Goal: Task Accomplishment & Management: Complete application form

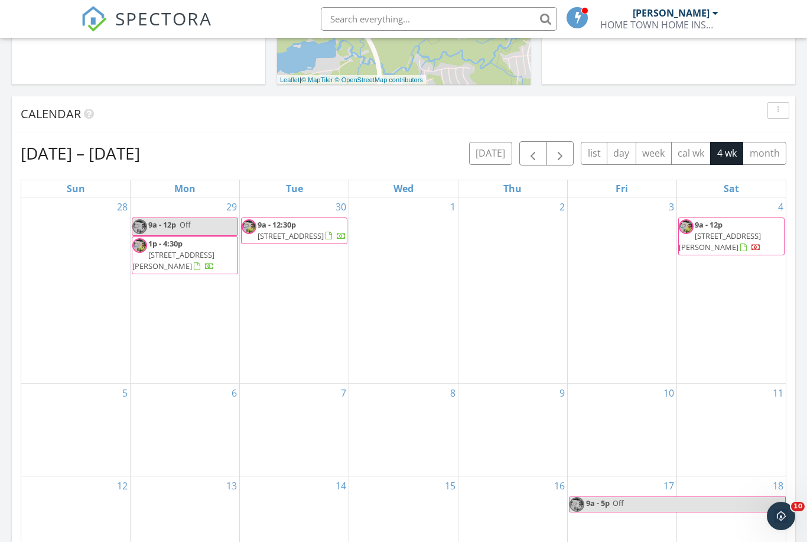
scroll to position [376, 0]
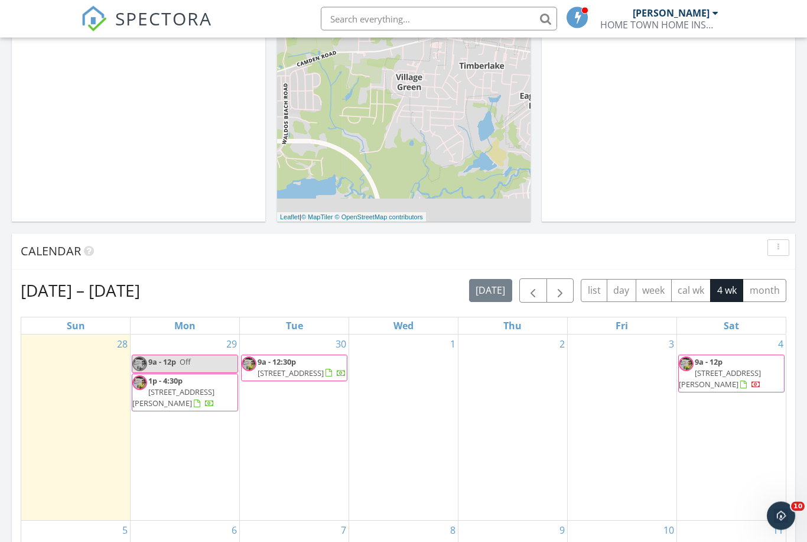
scroll to position [240, 0]
click at [409, 393] on div "1" at bounding box center [403, 427] width 109 height 186
click at [416, 395] on div "1" at bounding box center [403, 427] width 109 height 186
click at [422, 386] on div "1" at bounding box center [403, 427] width 109 height 186
click at [418, 431] on div "1" at bounding box center [403, 427] width 109 height 186
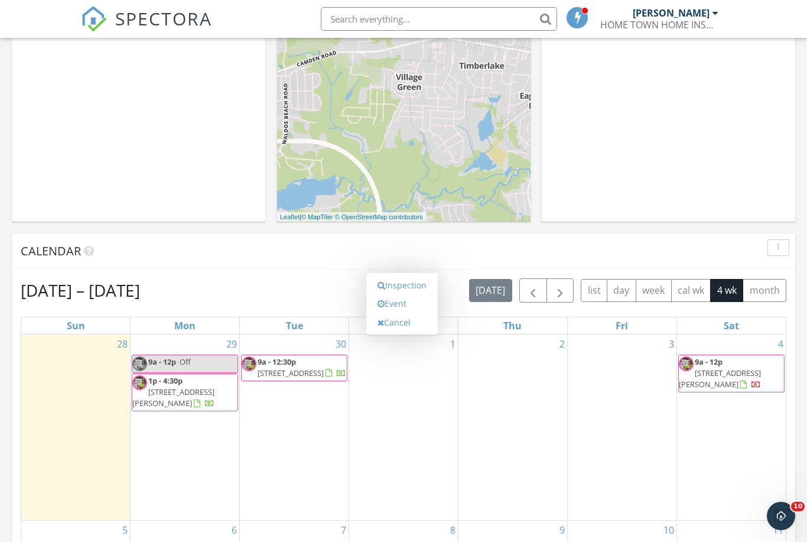
click at [406, 302] on link "Event" at bounding box center [402, 303] width 61 height 19
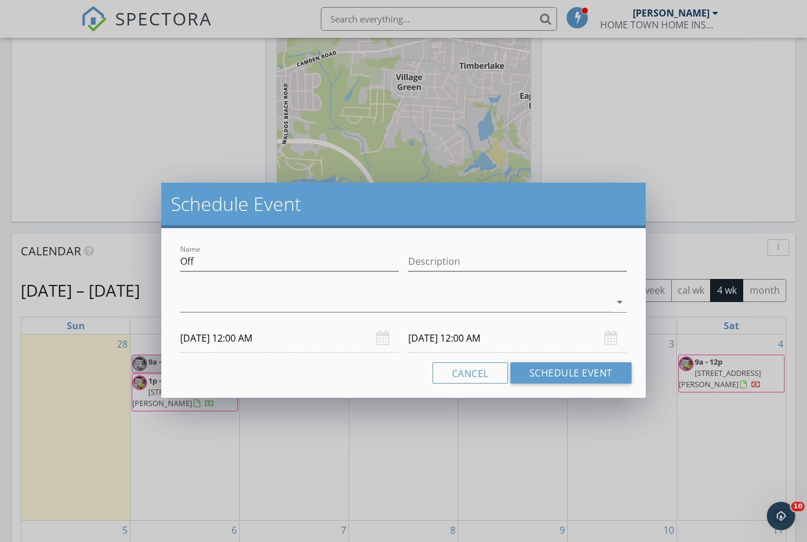
click at [482, 306] on div at bounding box center [395, 301] width 430 height 19
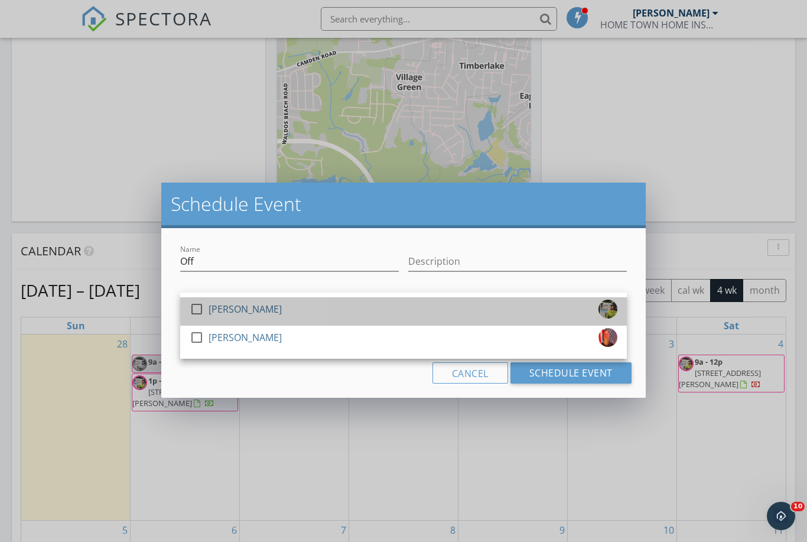
click at [312, 313] on div "check_box_outline_blank [PERSON_NAME]" at bounding box center [404, 312] width 428 height 24
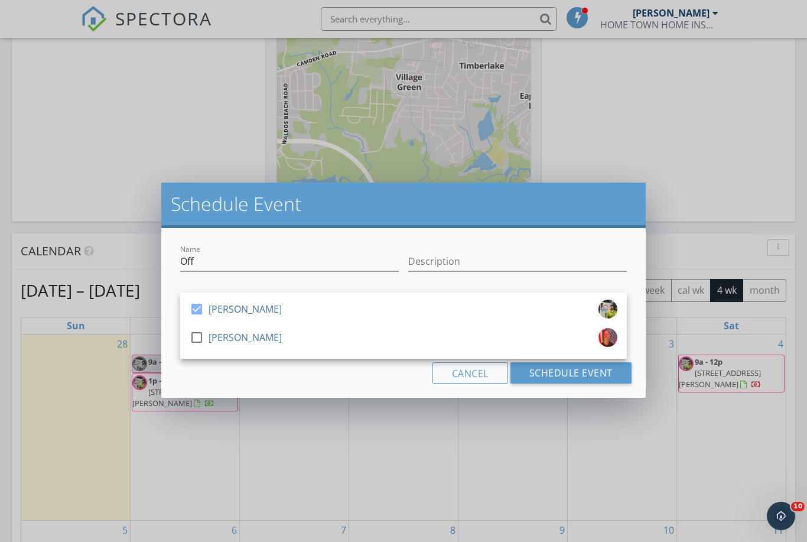
click at [356, 378] on div "Cancel Schedule Event" at bounding box center [403, 372] width 456 height 21
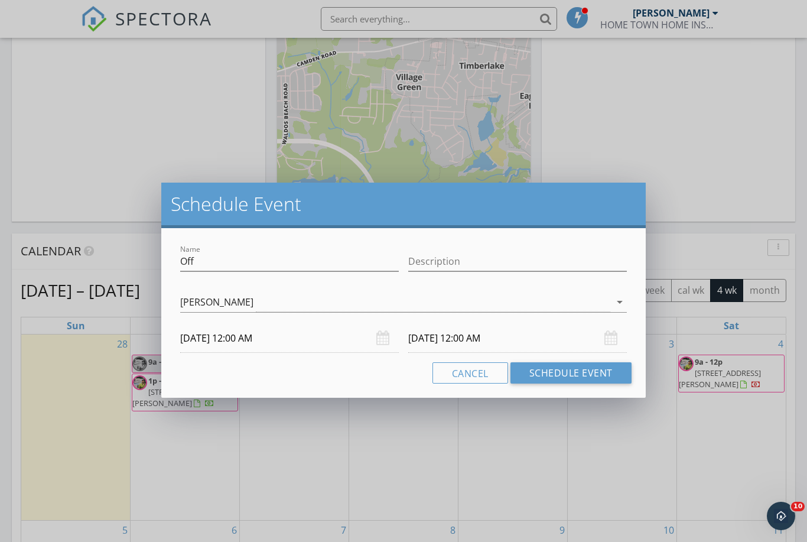
click at [382, 344] on div "[DATE] 12:00 AM" at bounding box center [289, 338] width 219 height 29
click at [391, 340] on input "[DATE] 12:00 AM" at bounding box center [289, 338] width 219 height 29
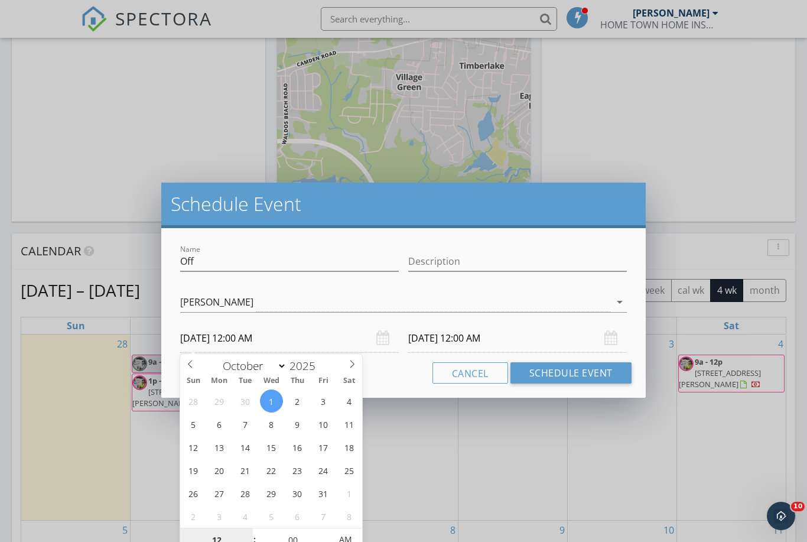
click at [234, 541] on input "12" at bounding box center [216, 540] width 73 height 24
type input "9"
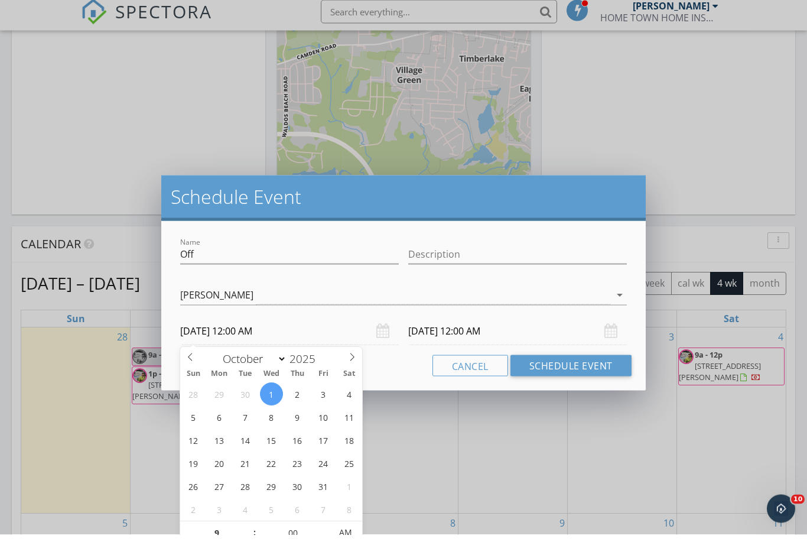
click at [390, 374] on div "Cancel Schedule Event" at bounding box center [403, 372] width 456 height 21
type input "[DATE] 9:00 AM"
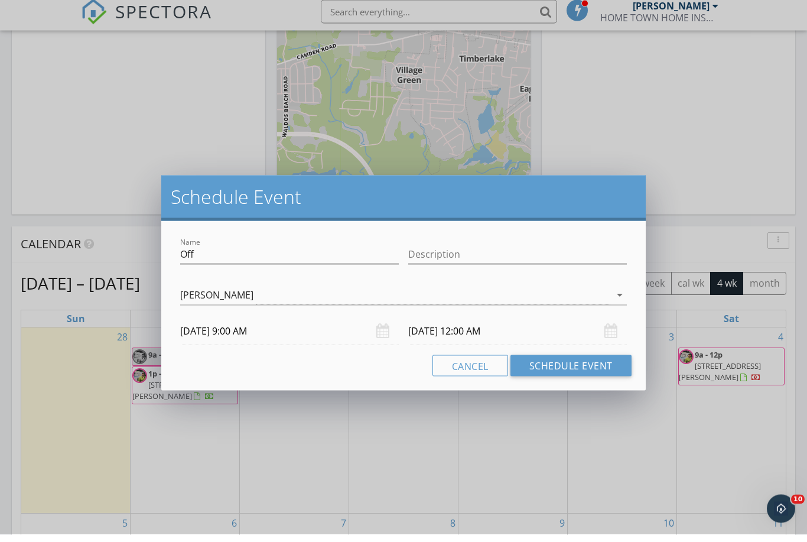
type input "09"
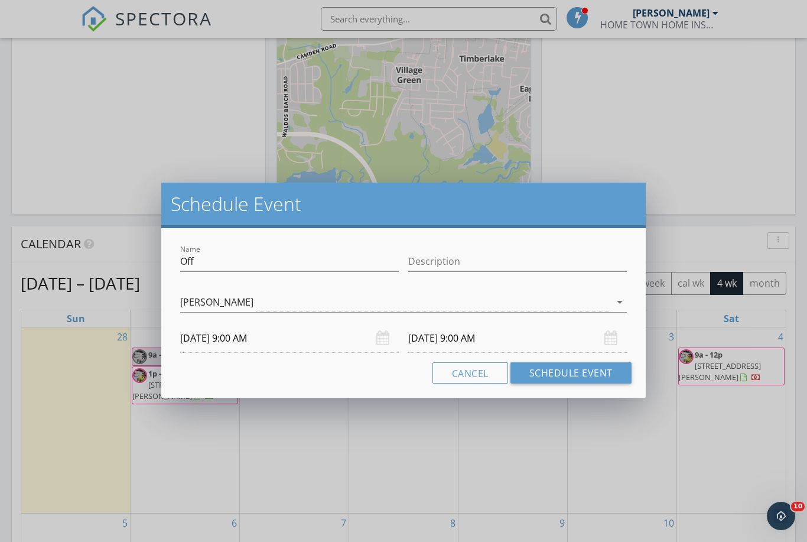
click at [489, 339] on input "[DATE] 9:00 AM" at bounding box center [517, 338] width 219 height 29
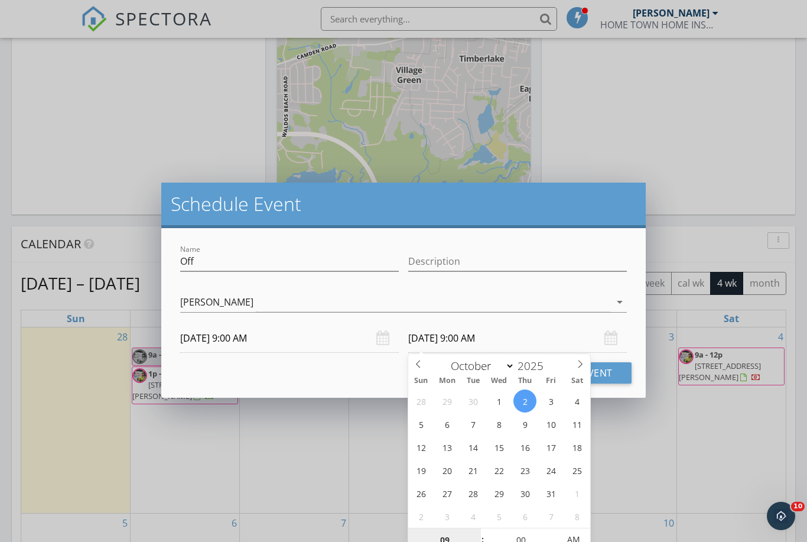
type input "[DATE] 9:00 AM"
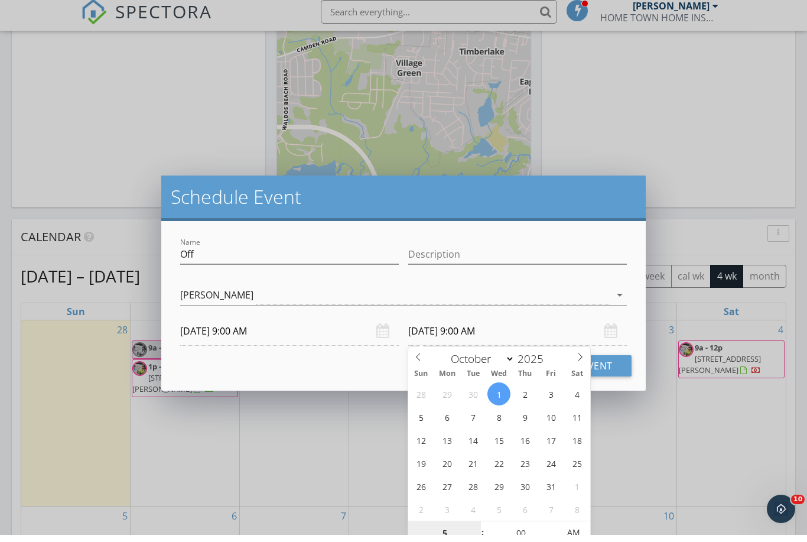
click at [575, 528] on span "AM" at bounding box center [573, 540] width 32 height 24
type input "05"
type input "[DATE] 5:00 PM"
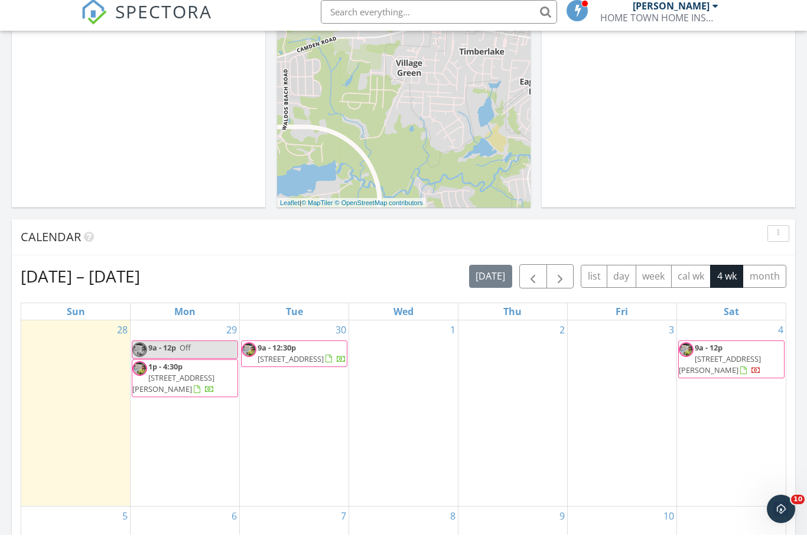
click at [629, 454] on div "Schedule Event Name Off Description [PERSON_NAME] arrow_drop_down Cancel Schedu…" at bounding box center [403, 271] width 807 height 542
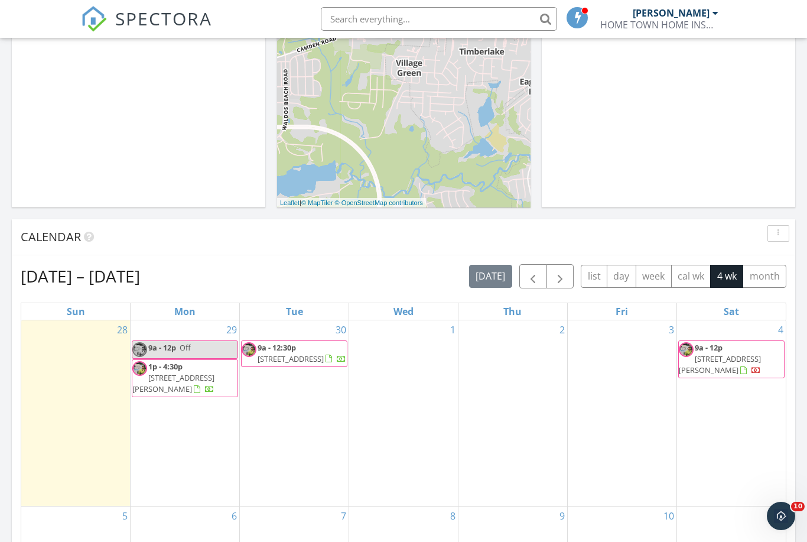
click at [411, 405] on div "1" at bounding box center [403, 413] width 109 height 186
click at [388, 294] on link "Event" at bounding box center [402, 289] width 61 height 19
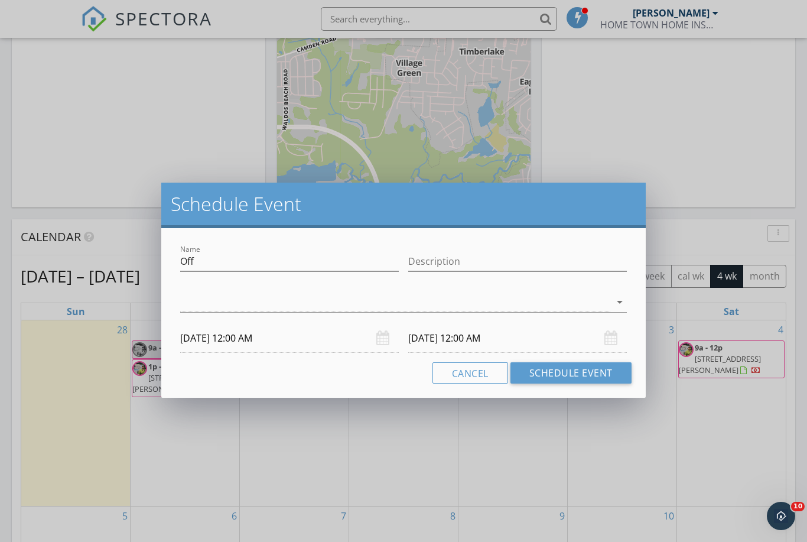
click at [610, 293] on div "arrow_drop_down" at bounding box center [403, 301] width 447 height 19
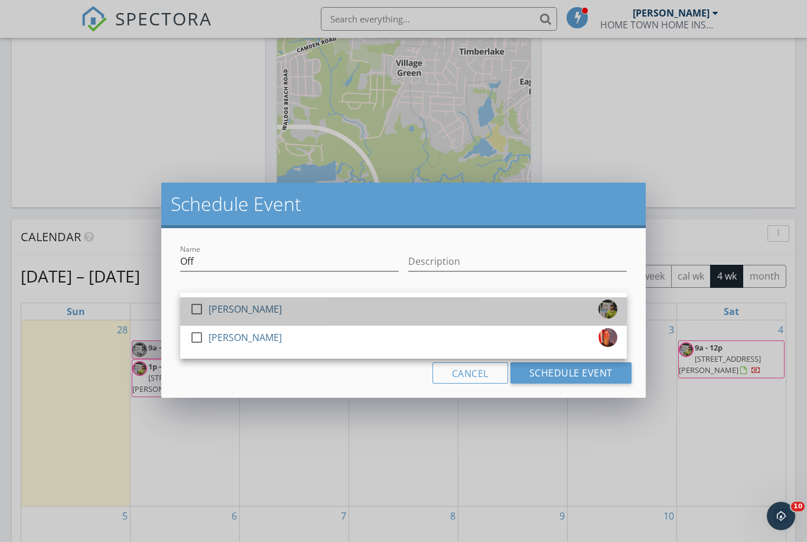
click at [282, 311] on div "check_box_outline_blank [PERSON_NAME]" at bounding box center [404, 312] width 428 height 24
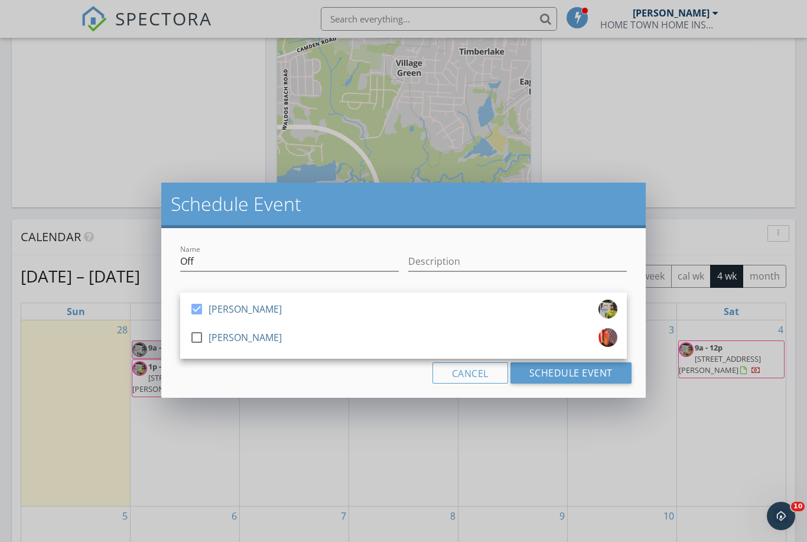
click at [314, 372] on div "Cancel Schedule Event" at bounding box center [403, 372] width 456 height 21
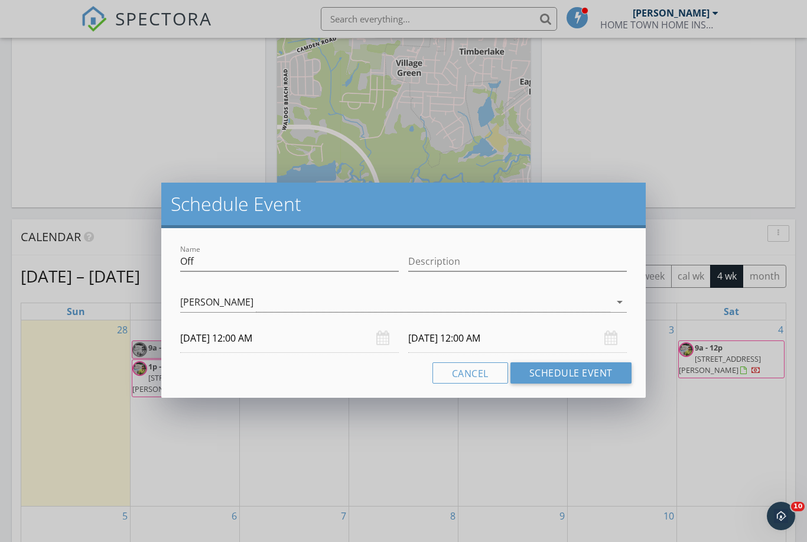
click at [375, 334] on input "[DATE] 12:00 AM" at bounding box center [289, 338] width 219 height 29
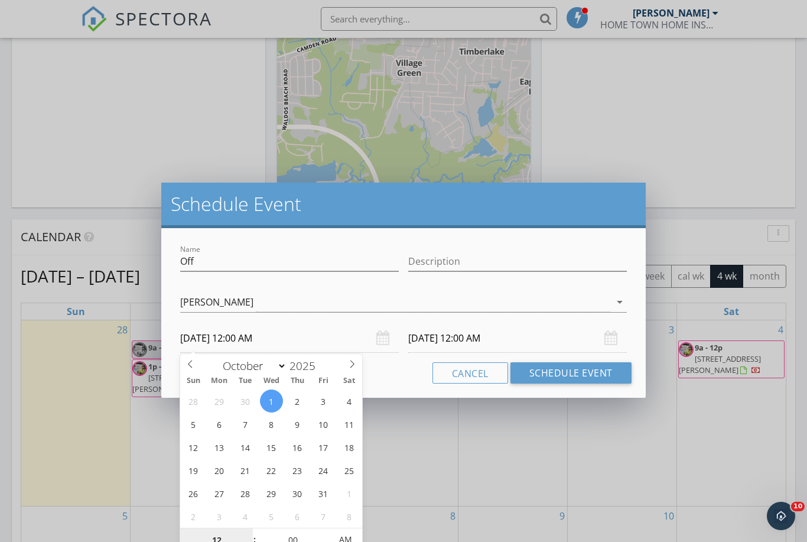
click at [226, 541] on input "12" at bounding box center [216, 540] width 73 height 24
type input "9"
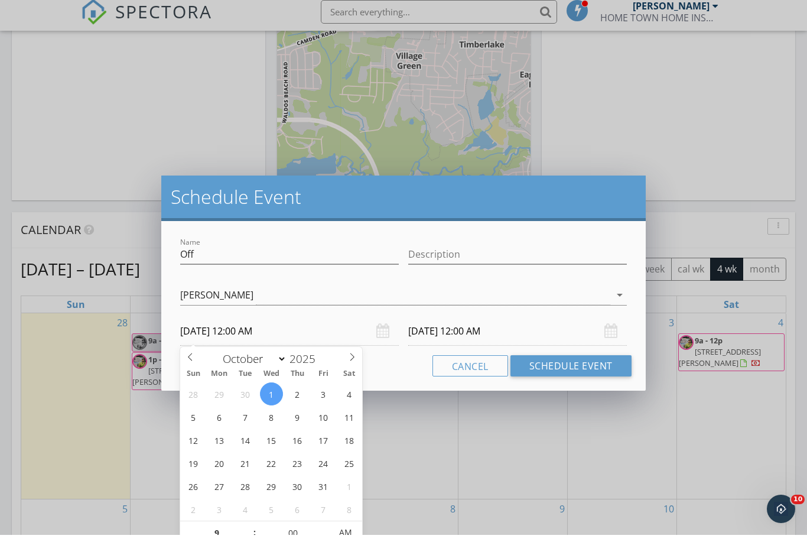
click at [399, 368] on div "Cancel Schedule Event" at bounding box center [403, 372] width 456 height 21
type input "[DATE] 9:00 AM"
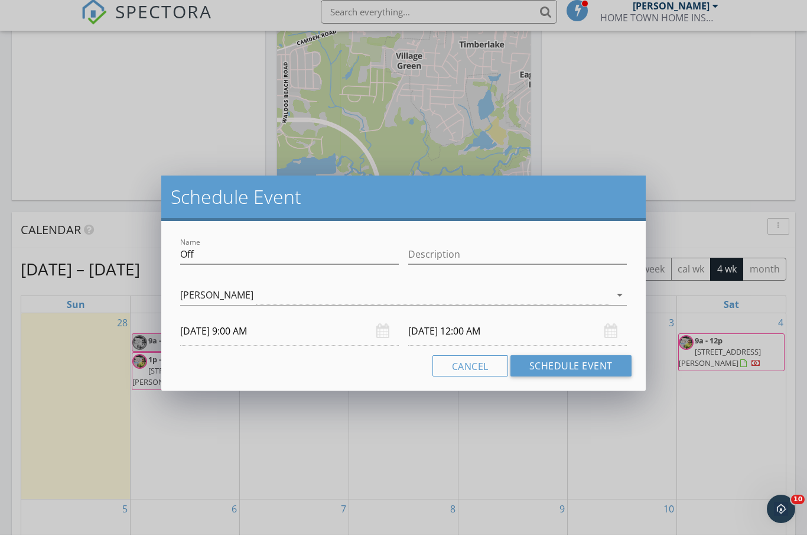
type input "[DATE] 9:00 AM"
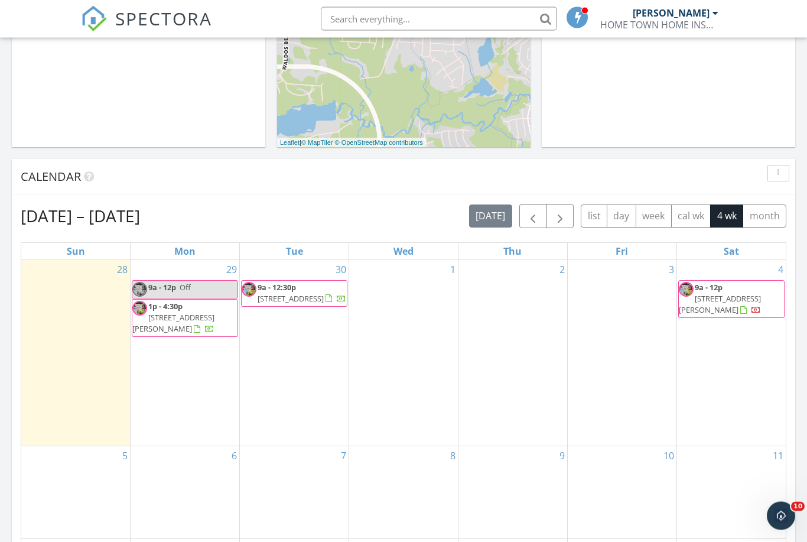
scroll to position [314, 0]
click at [412, 314] on div "1" at bounding box center [403, 353] width 109 height 186
click at [410, 228] on link "Event" at bounding box center [402, 229] width 61 height 19
select select "9"
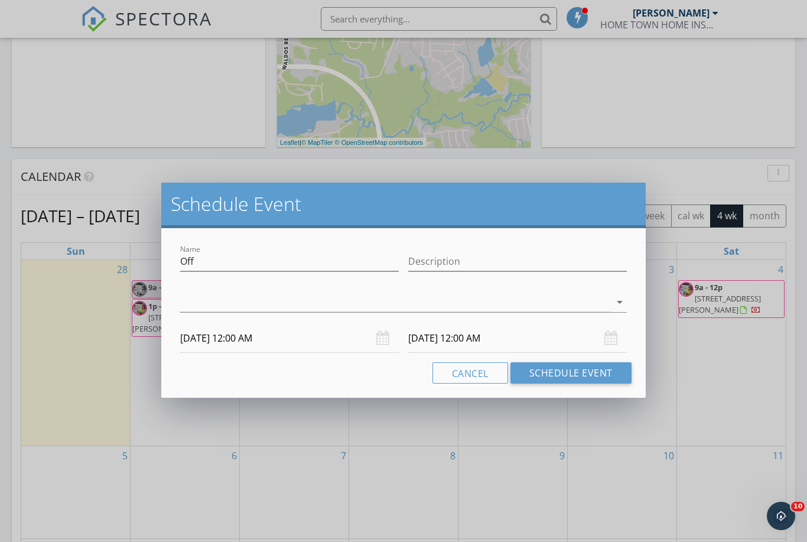
click at [387, 334] on div "[DATE] 12:00 AM" at bounding box center [289, 338] width 219 height 29
click at [375, 338] on input "[DATE] 12:00 AM" at bounding box center [289, 338] width 219 height 29
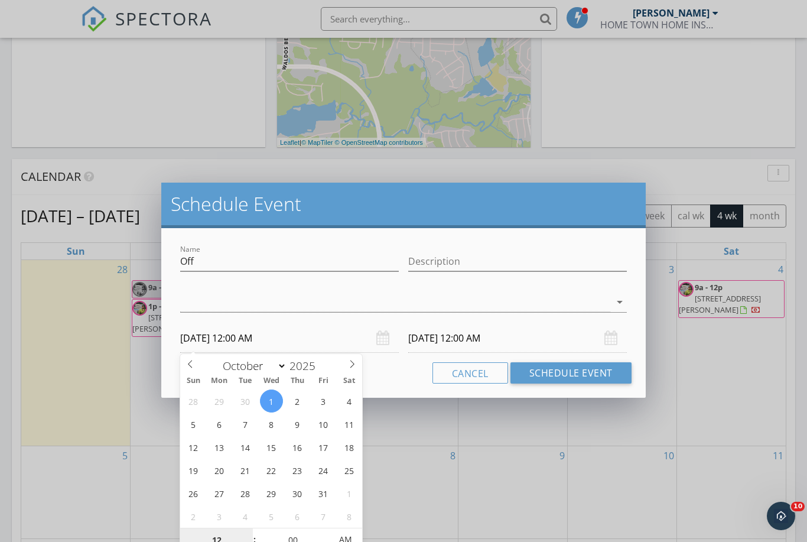
click at [240, 541] on input "12" at bounding box center [216, 540] width 73 height 24
type input "9"
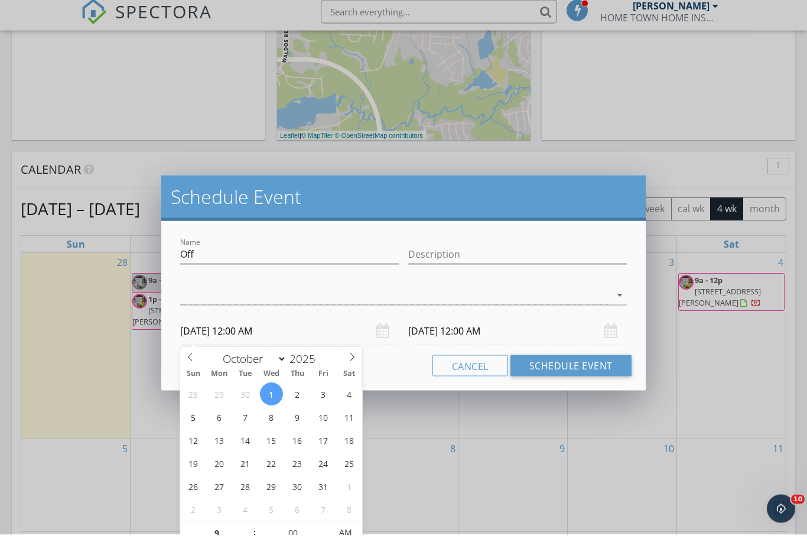
click at [394, 376] on div "Name Off Description arrow_drop_down [DATE] 12:00 AM [DATE] 12:00 AM Cancel Sch…" at bounding box center [403, 313] width 484 height 170
type input "[DATE] 9:00 AM"
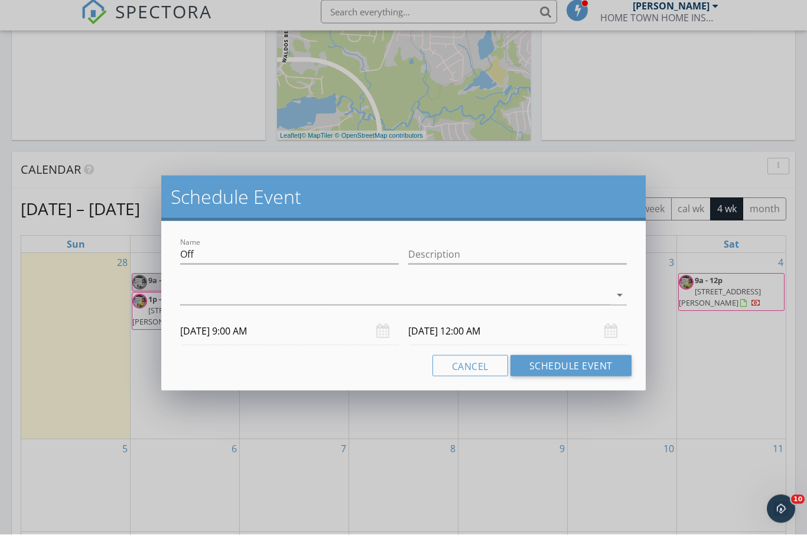
type input "09"
type input "[DATE] 9:00 AM"
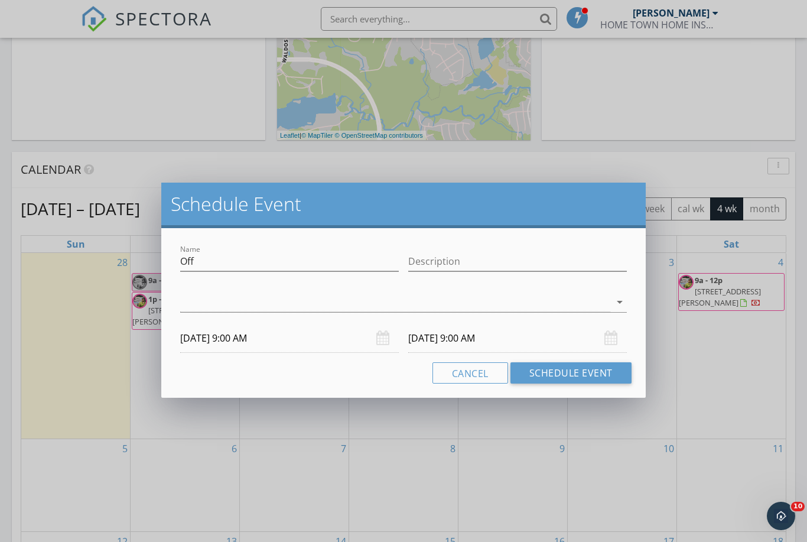
click at [601, 331] on input "[DATE] 9:00 AM" at bounding box center [517, 338] width 219 height 29
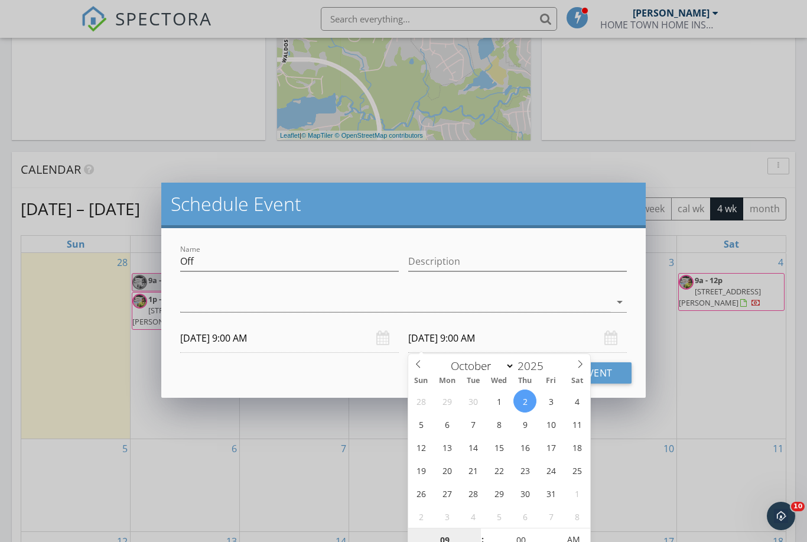
click at [451, 536] on input "09" at bounding box center [444, 540] width 73 height 24
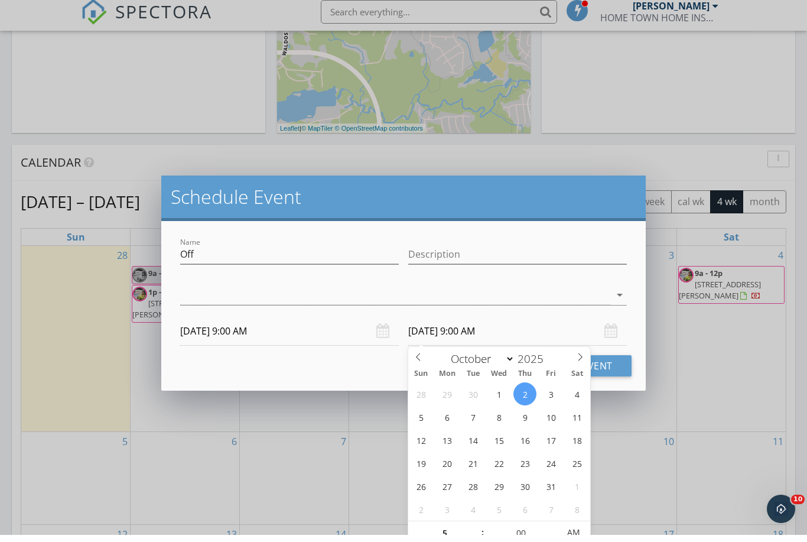
click at [378, 363] on div "Cancel Schedule Event" at bounding box center [403, 372] width 456 height 21
type input "05"
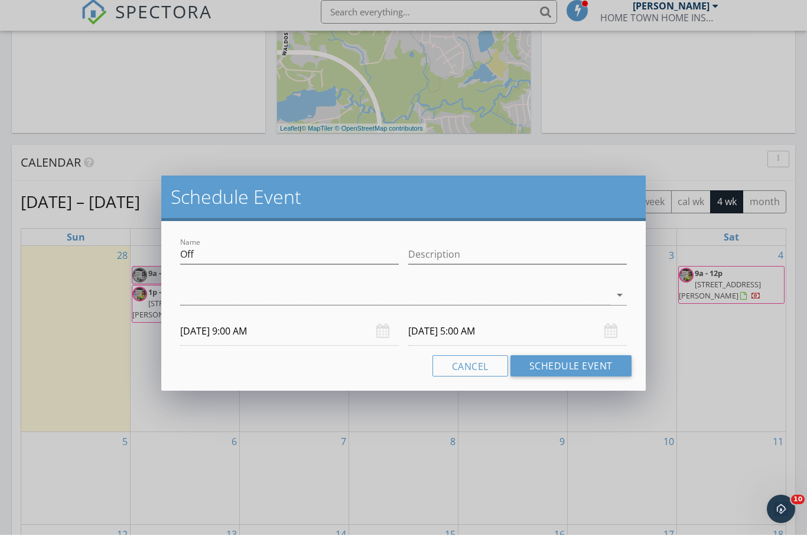
scroll to position [328, 0]
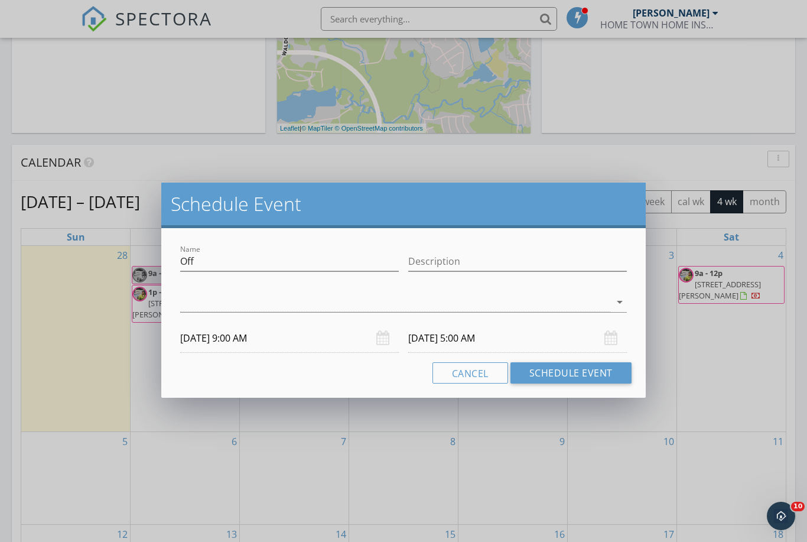
click at [603, 337] on input "[DATE] 5:00 AM" at bounding box center [517, 338] width 219 height 29
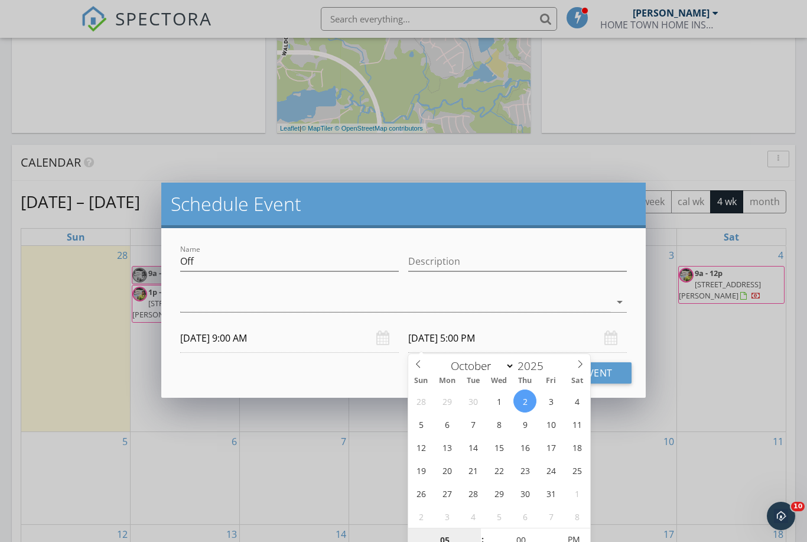
type input "[DATE] 5:00 PM"
click at [376, 378] on div "Cancel Schedule Event" at bounding box center [403, 372] width 456 height 21
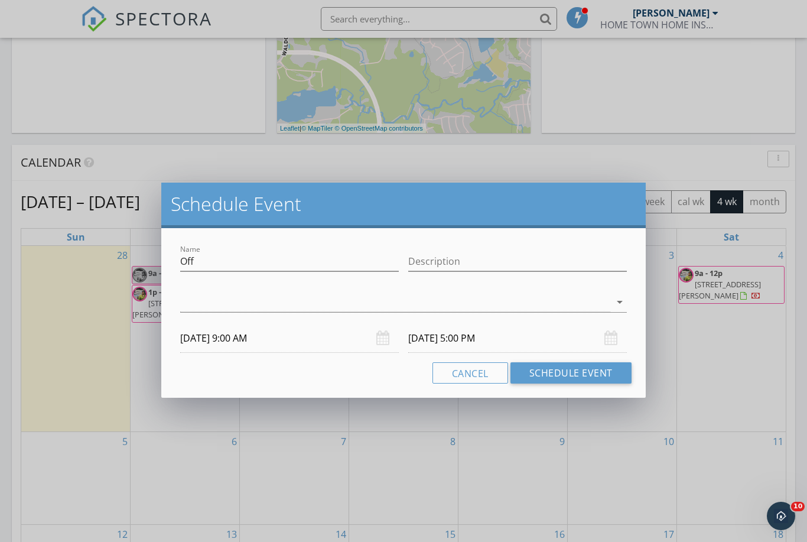
click at [559, 370] on button "Schedule Event" at bounding box center [570, 372] width 121 height 21
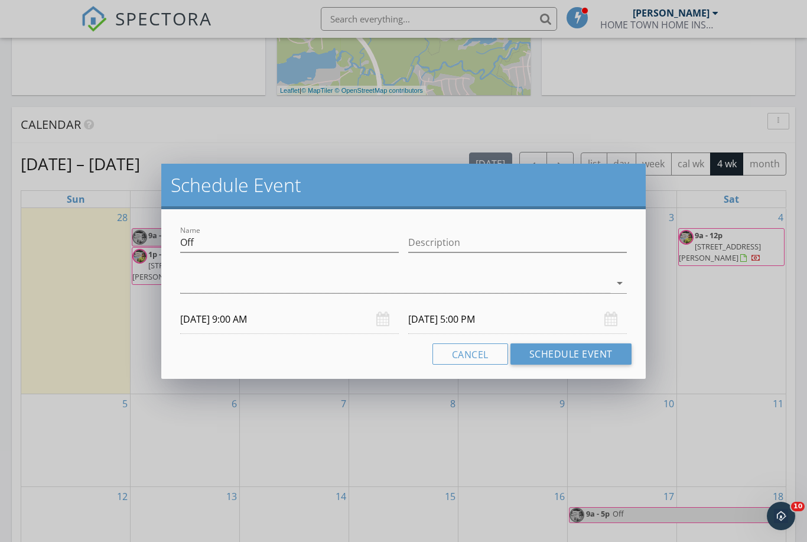
click at [616, 280] on icon "arrow_drop_down" at bounding box center [620, 283] width 14 height 14
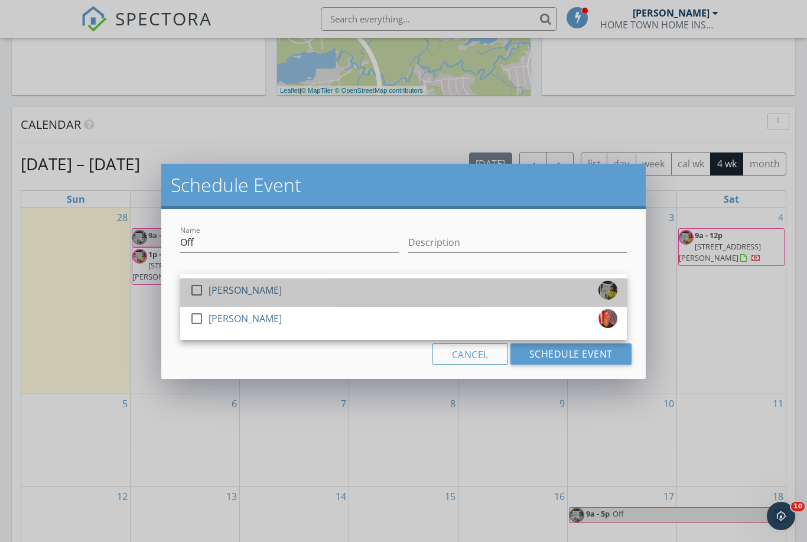
click at [286, 288] on div "check_box_outline_blank [PERSON_NAME]" at bounding box center [404, 293] width 428 height 24
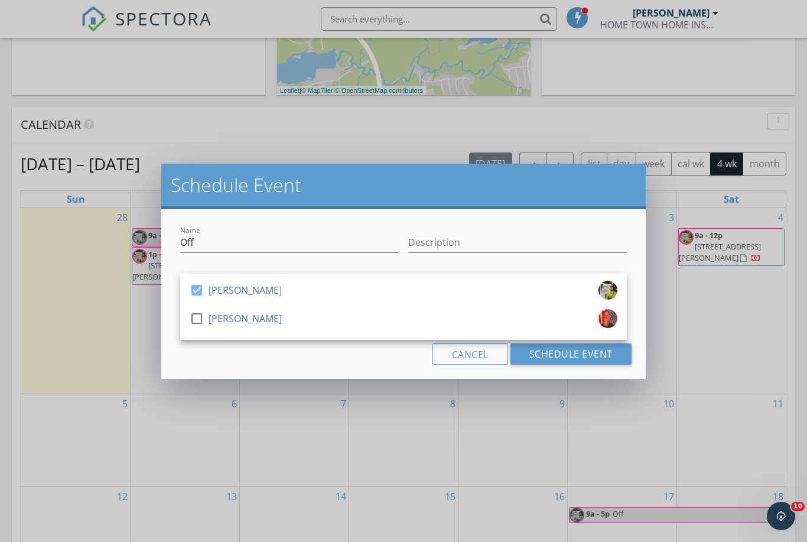
click at [392, 366] on div "Name Off Description check_box [PERSON_NAME] check_box_outline_blank [PERSON_NA…" at bounding box center [403, 294] width 484 height 170
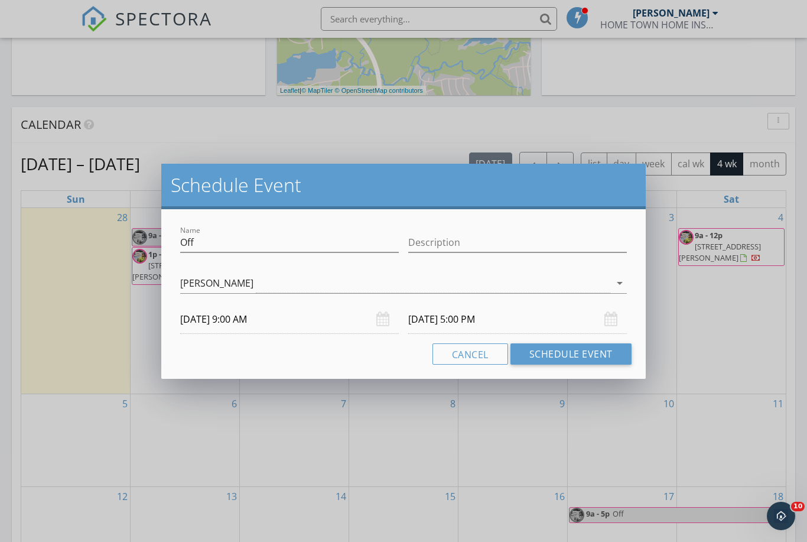
click at [572, 364] on button "Schedule Event" at bounding box center [570, 353] width 121 height 21
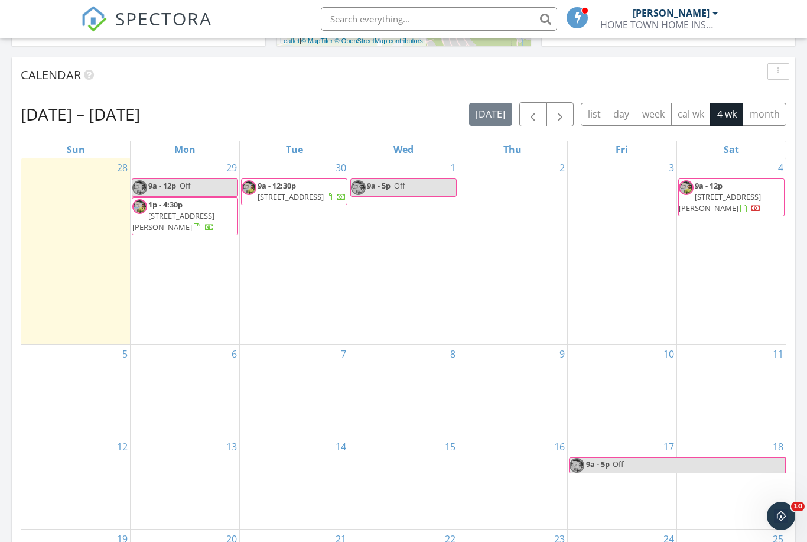
scroll to position [1076, 808]
